Goal: Task Accomplishment & Management: Use online tool/utility

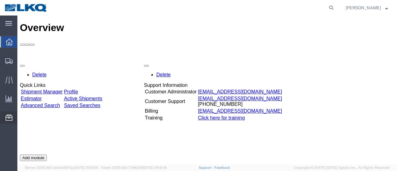
click at [0, 0] on span "Location Appointment" at bounding box center [0, 0] width 0 height 0
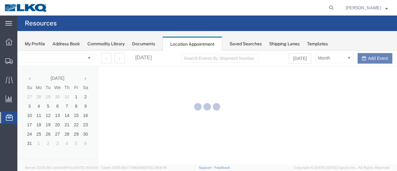
select select "28712"
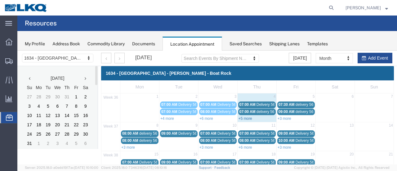
click at [242, 118] on link "+5 more" at bounding box center [245, 118] width 14 height 4
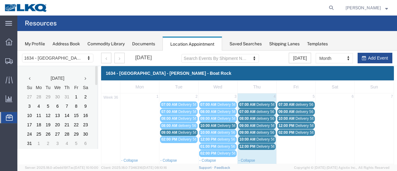
click at [263, 104] on span "Delivery 56342140" at bounding box center [271, 104] width 31 height 4
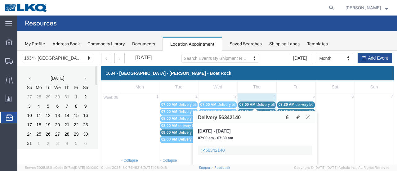
click at [297, 115] on icon at bounding box center [298, 117] width 4 height 4
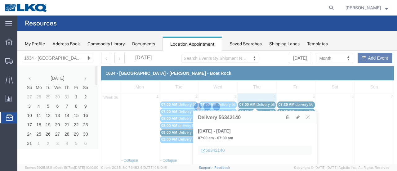
select select "1"
select select
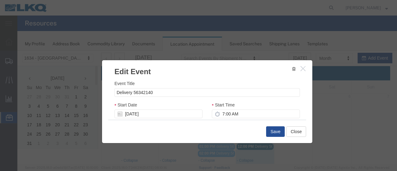
select select
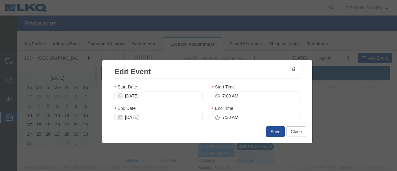
scroll to position [93, 0]
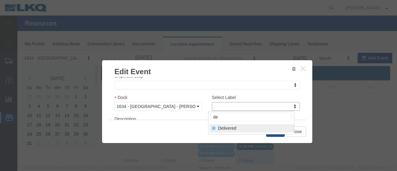
type input "de"
select select "40"
click at [275, 130] on button "Save" at bounding box center [275, 131] width 19 height 11
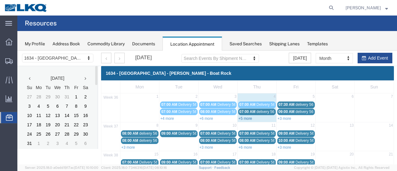
click at [244, 118] on link "+5 more" at bounding box center [245, 118] width 14 height 4
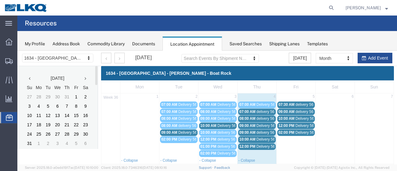
click at [258, 112] on span "delivery 56595612" at bounding box center [271, 111] width 30 height 4
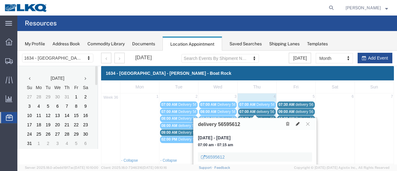
click at [298, 122] on icon at bounding box center [298, 123] width 4 height 4
select select "100"
select select "1"
select select
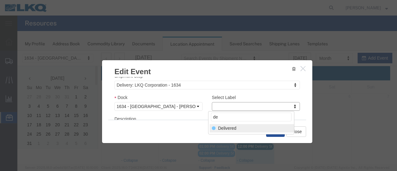
type input "de"
drag, startPoint x: 238, startPoint y: 127, endPoint x: 241, endPoint y: 129, distance: 3.4
select select "40"
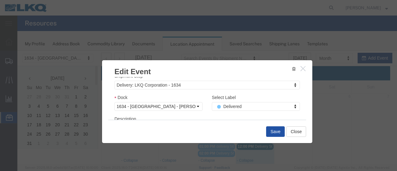
click at [270, 130] on button "Save" at bounding box center [275, 131] width 19 height 11
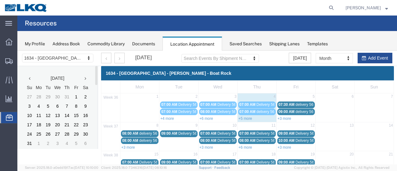
click at [243, 118] on link "+5 more" at bounding box center [245, 118] width 14 height 4
